Goal: Transaction & Acquisition: Purchase product/service

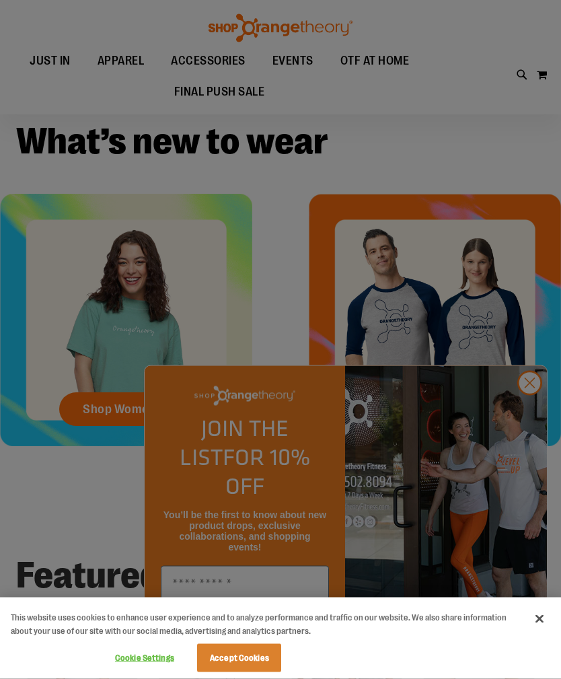
scroll to position [268, 0]
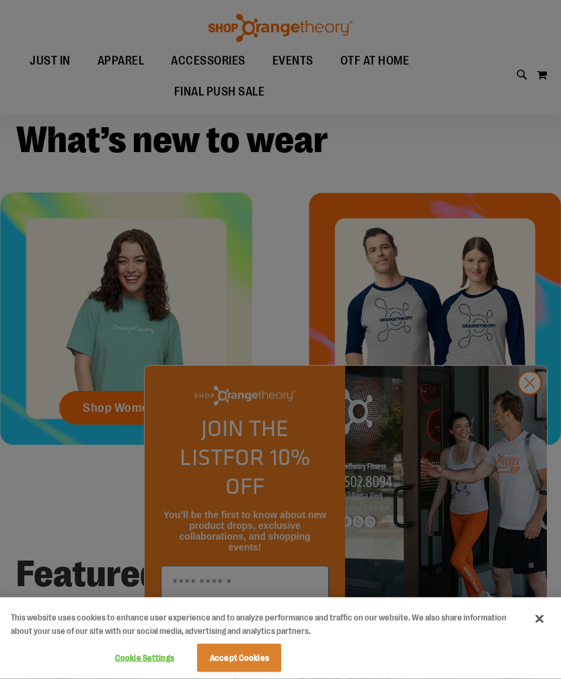
click at [106, 412] on div at bounding box center [280, 339] width 561 height 679
click at [529, 464] on div at bounding box center [280, 339] width 561 height 679
click at [535, 456] on div at bounding box center [280, 339] width 561 height 679
click at [524, 463] on div at bounding box center [280, 339] width 561 height 679
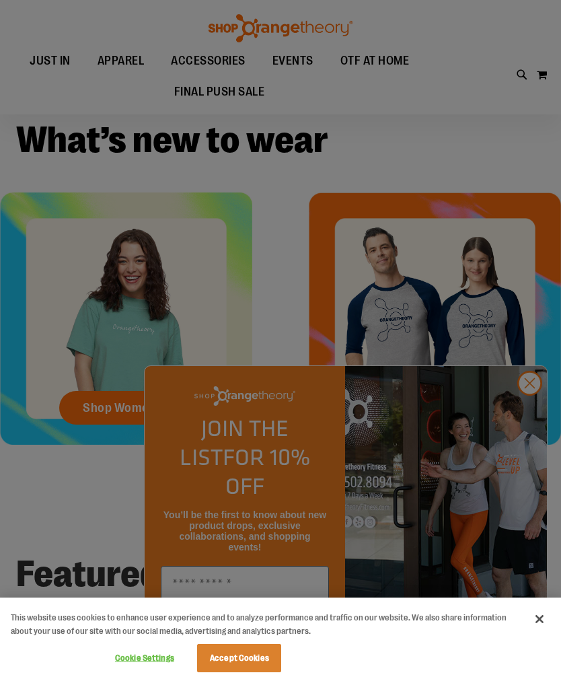
click at [531, 462] on div at bounding box center [280, 339] width 561 height 679
click at [135, 671] on button "Cookie Settings" at bounding box center [144, 658] width 84 height 27
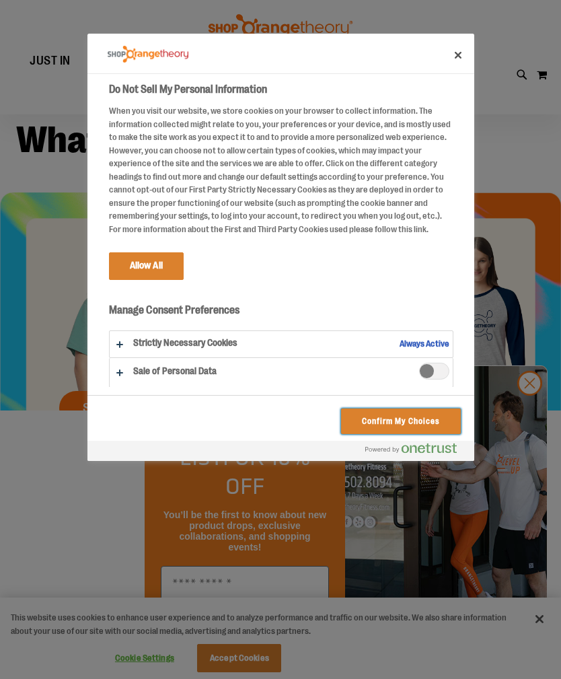
click at [363, 429] on button "Confirm My Choices" at bounding box center [400, 421] width 119 height 26
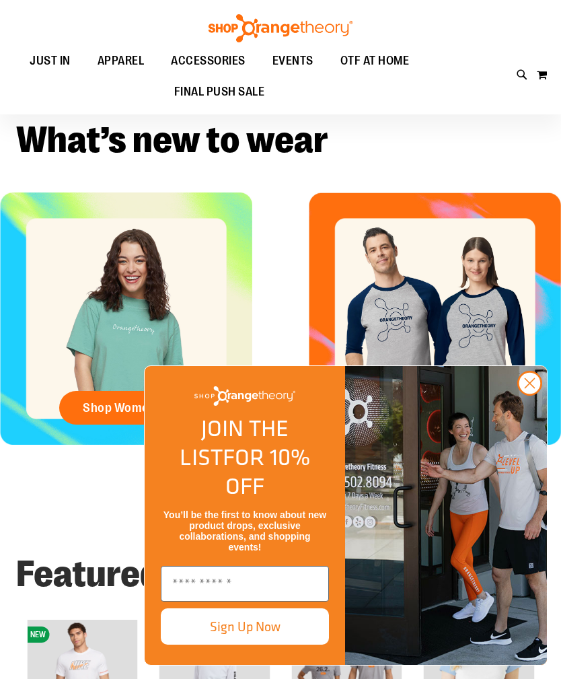
click at [111, 412] on span "Shop Womens" at bounding box center [123, 407] width 80 height 15
click at [527, 394] on circle "Close dialog" at bounding box center [530, 383] width 22 height 22
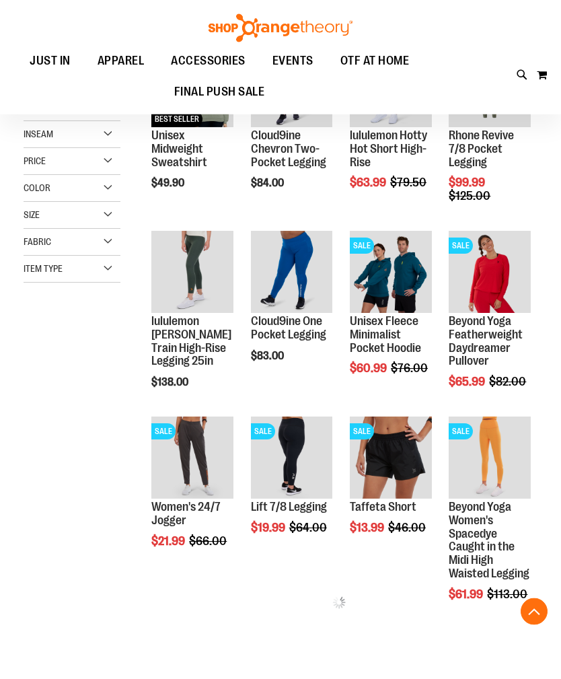
scroll to position [221, 0]
click at [406, 620] on div "**********" at bounding box center [339, 312] width 397 height 659
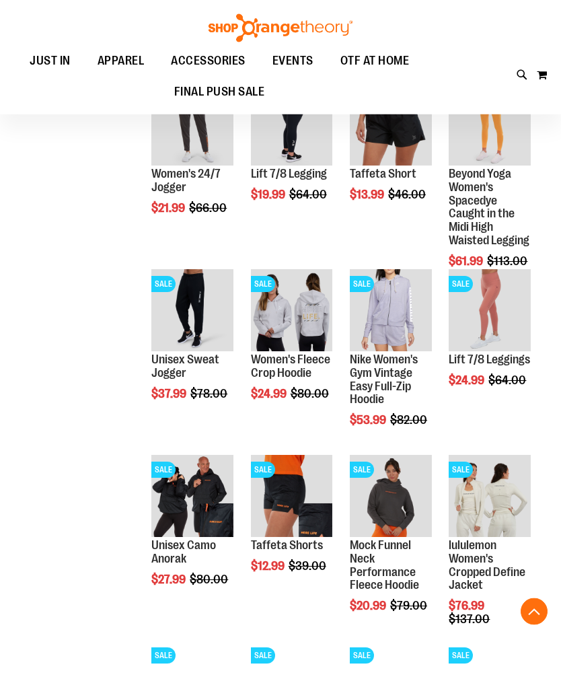
scroll to position [556, 0]
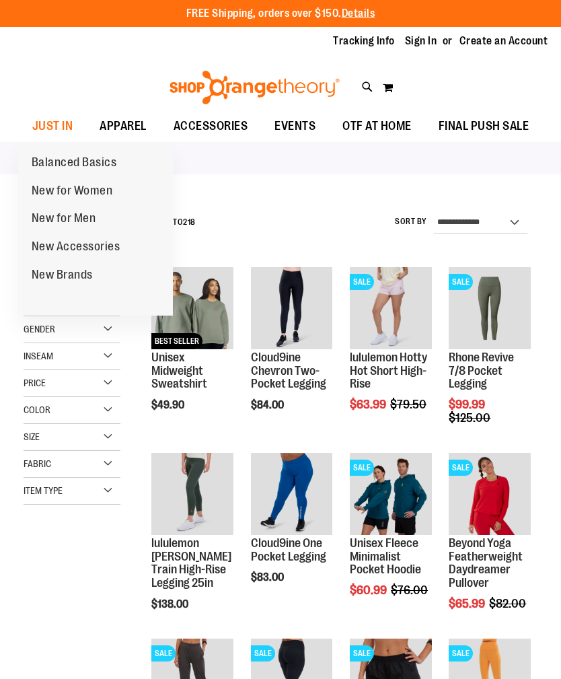
click at [57, 197] on span "New for Women" at bounding box center [72, 192] width 81 height 17
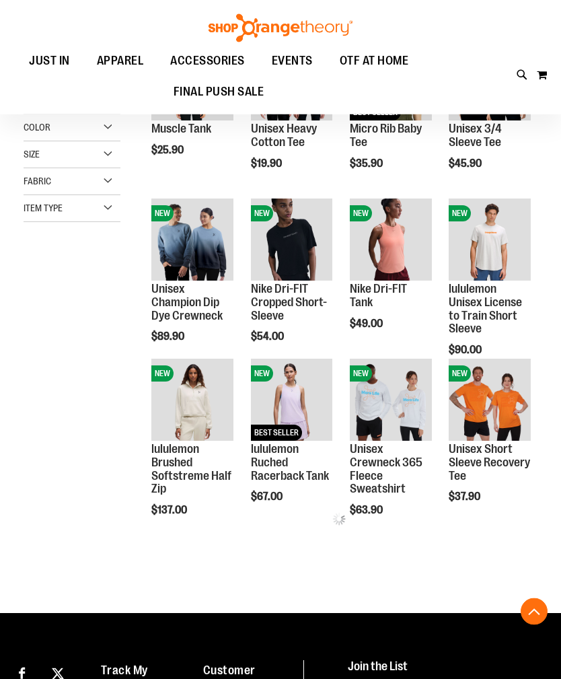
scroll to position [217, 0]
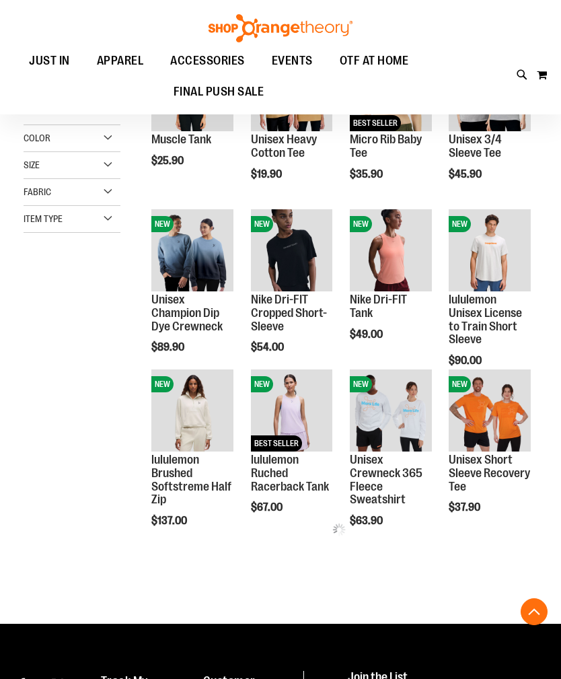
click at [91, 507] on div "**********" at bounding box center [281, 302] width 514 height 630
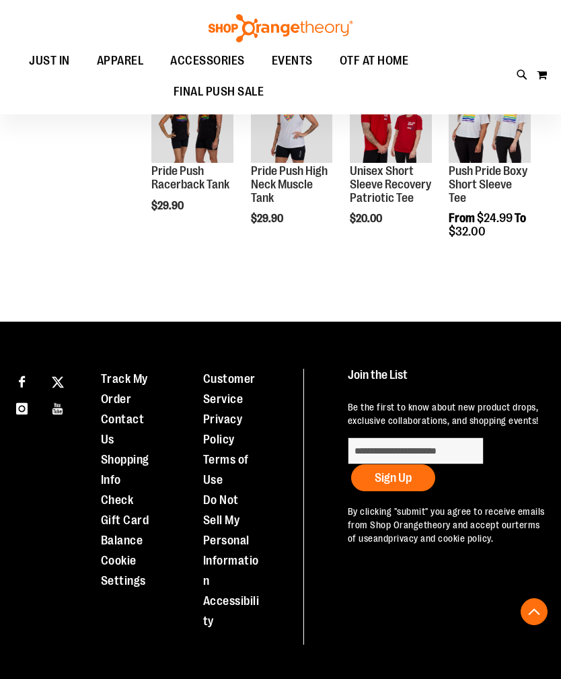
scroll to position [1296, 0]
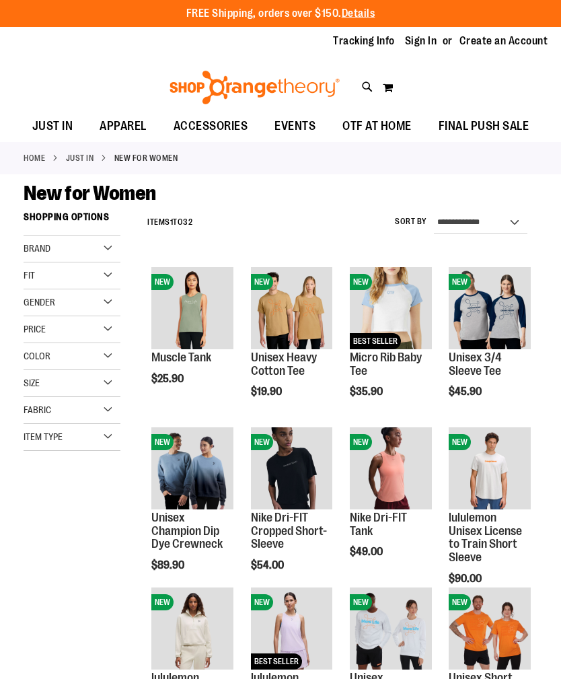
click at [180, 462] on span "Quickview" at bounding box center [183, 479] width 64 height 35
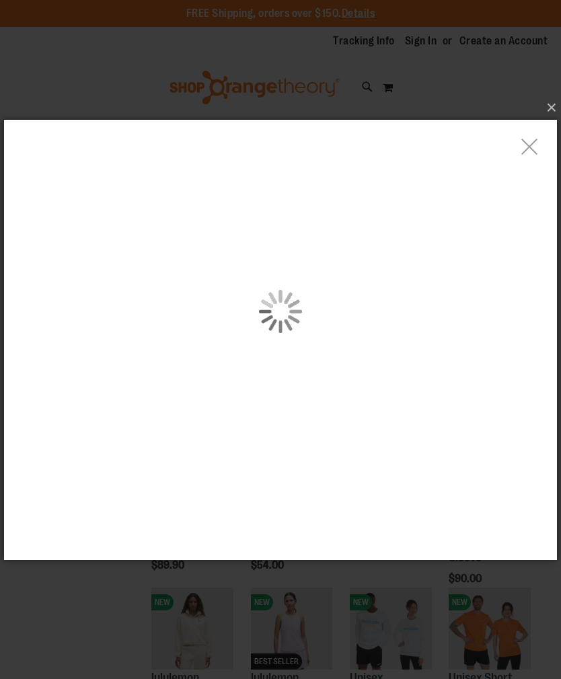
click at [80, 347] on div "carousel" at bounding box center [280, 310] width 553 height 383
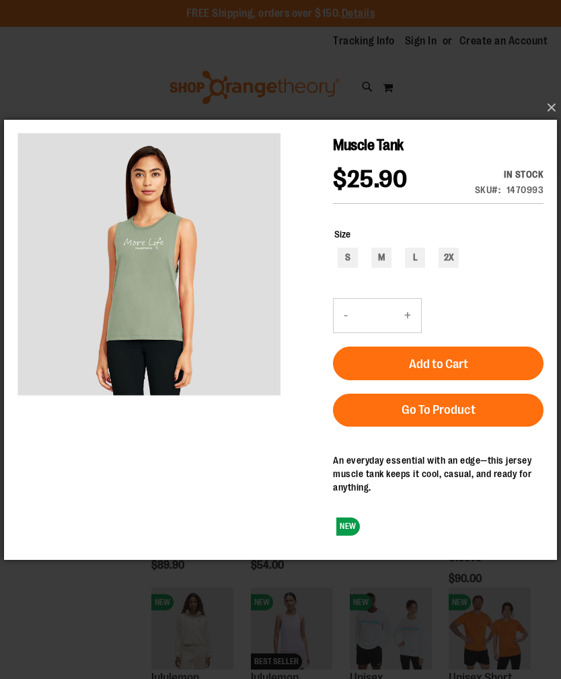
click at [551, 143] on main "Muscle Tank $25.90 In stock Only %1 left SKU 1470993 Size S M L 2X - Qty * + Ad…" at bounding box center [280, 338] width 553 height 439
